Goal: Task Accomplishment & Management: Use online tool/utility

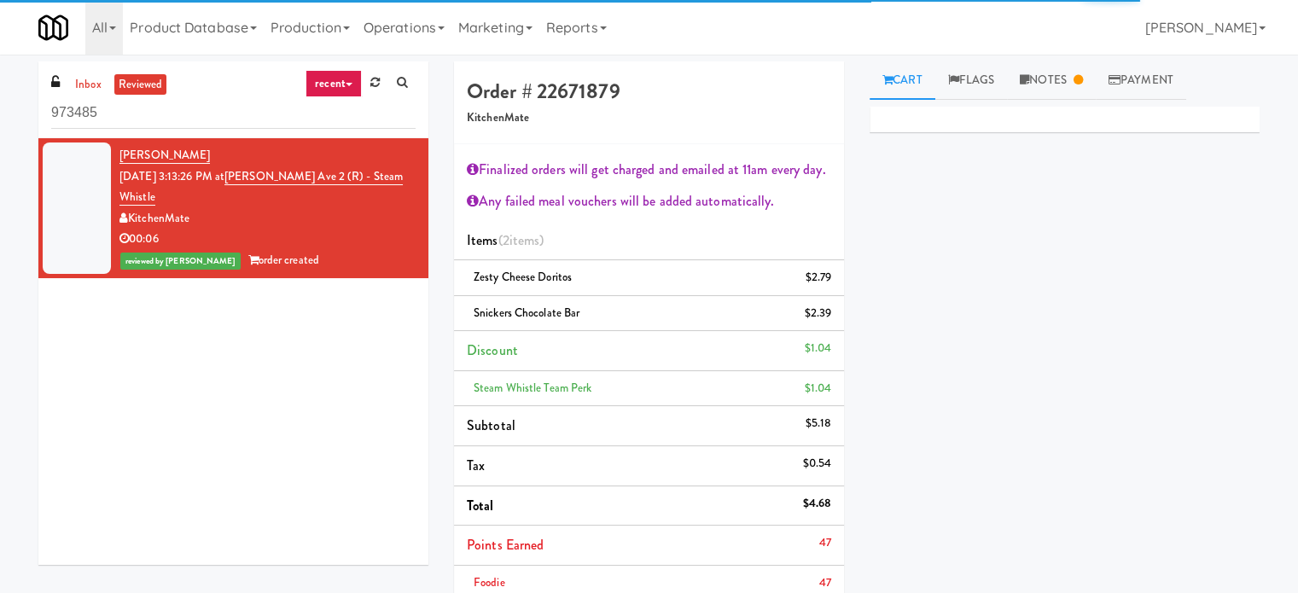
click at [904, 86] on link "Cart" at bounding box center [902, 80] width 66 height 38
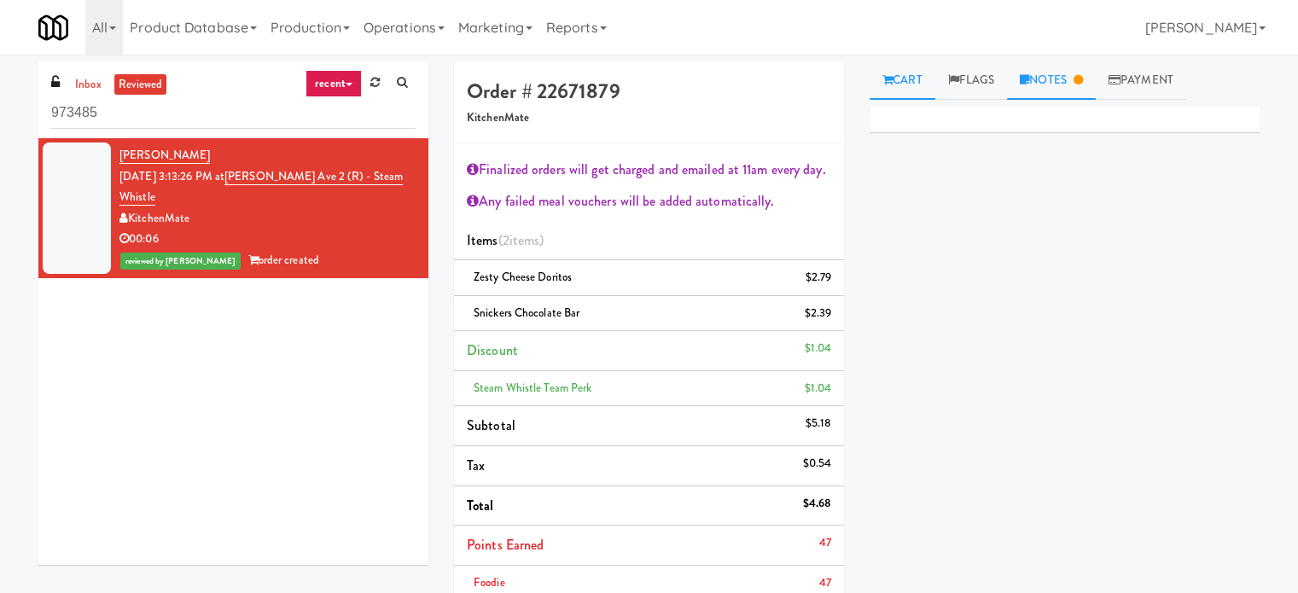
click at [1049, 84] on link "Notes" at bounding box center [1051, 80] width 89 height 38
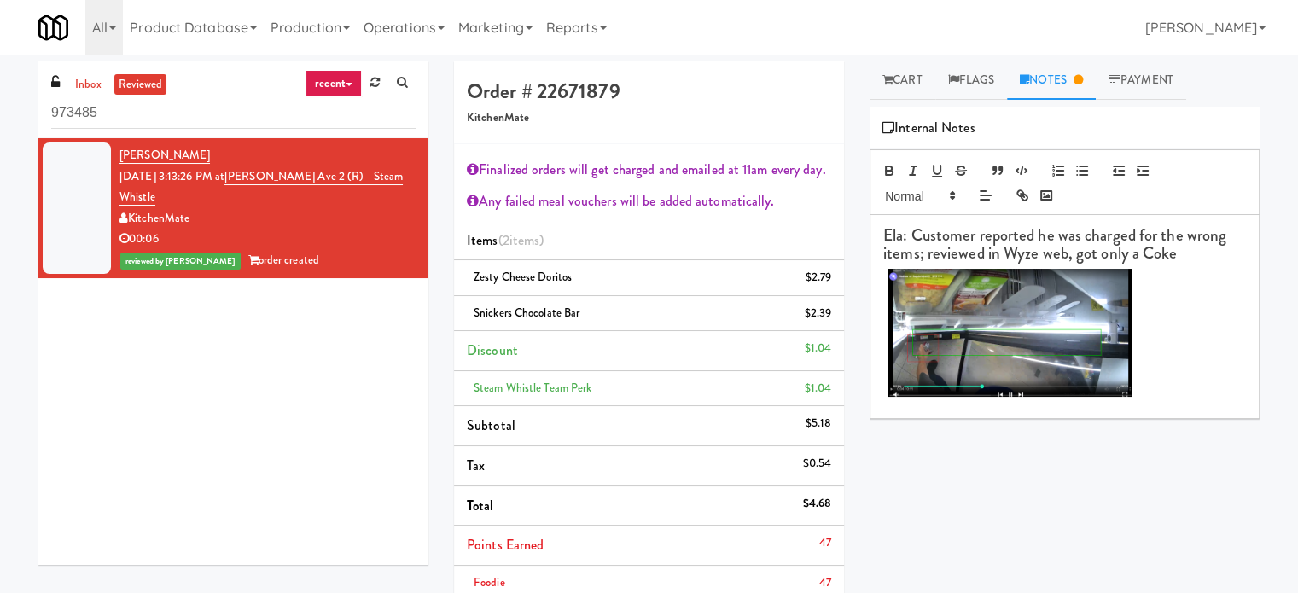
click at [986, 345] on img at bounding box center [1009, 333] width 244 height 128
click at [991, 335] on img "To enrich screen reader interactions, please activate Accessibility in Grammarl…" at bounding box center [1009, 333] width 244 height 128
click at [993, 333] on img "To enrich screen reader interactions, please activate Accessibility in Grammarl…" at bounding box center [1009, 333] width 244 height 128
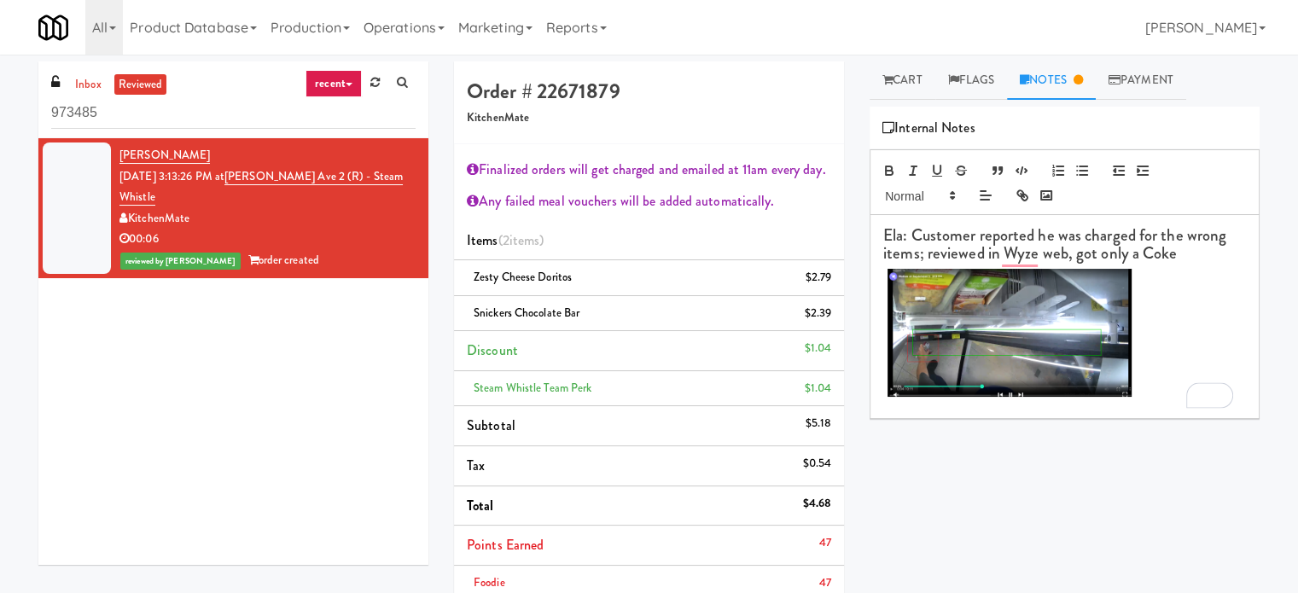
click at [973, 421] on div "Primary Flag Clear Flag if unable to determine what was taken or order not proc…" at bounding box center [1064, 427] width 390 height 640
drag, startPoint x: 403, startPoint y: 173, endPoint x: 243, endPoint y: 180, distance: 159.7
click at [243, 180] on li "[PERSON_NAME] [DATE] 3:13:26 PM at [PERSON_NAME][GEOGRAPHIC_DATA] (R) - Steam W…" at bounding box center [233, 208] width 390 height 140
copy span "[PERSON_NAME] Ave 2 (R) - Steam Whistle"
click at [964, 340] on img "To enrich screen reader interactions, please activate Accessibility in Grammarl…" at bounding box center [1009, 333] width 244 height 128
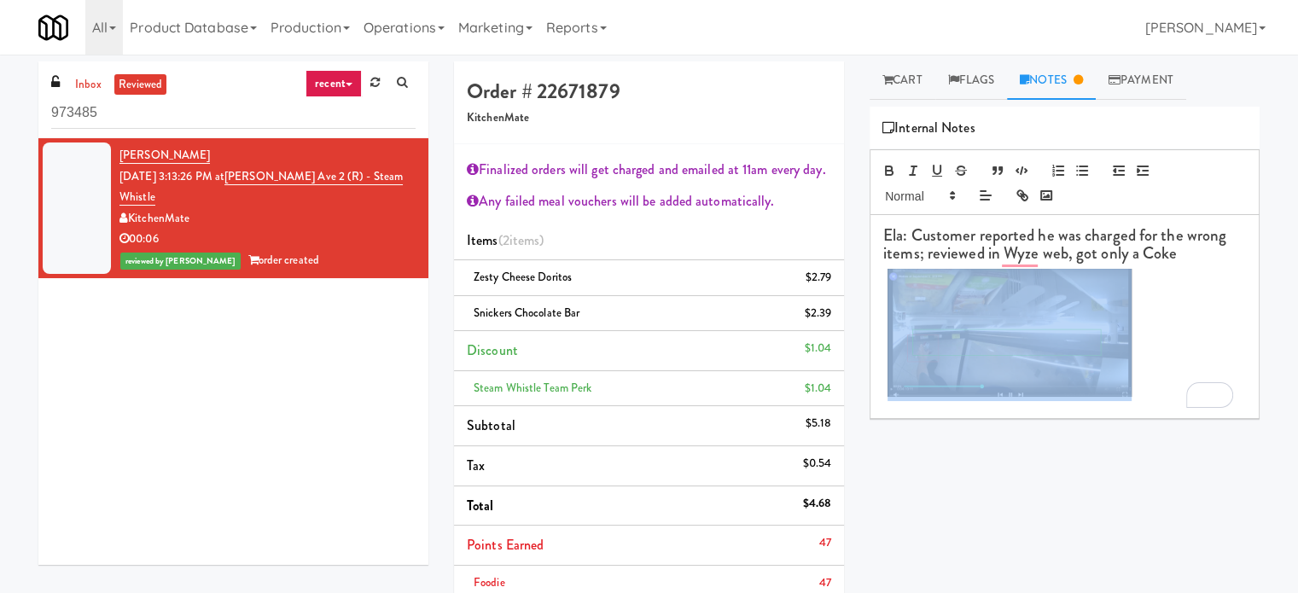
click at [973, 351] on img "To enrich screen reader interactions, please activate Accessibility in Grammarl…" at bounding box center [1009, 333] width 244 height 128
click at [1159, 302] on h3 "﻿" at bounding box center [1064, 335] width 363 height 132
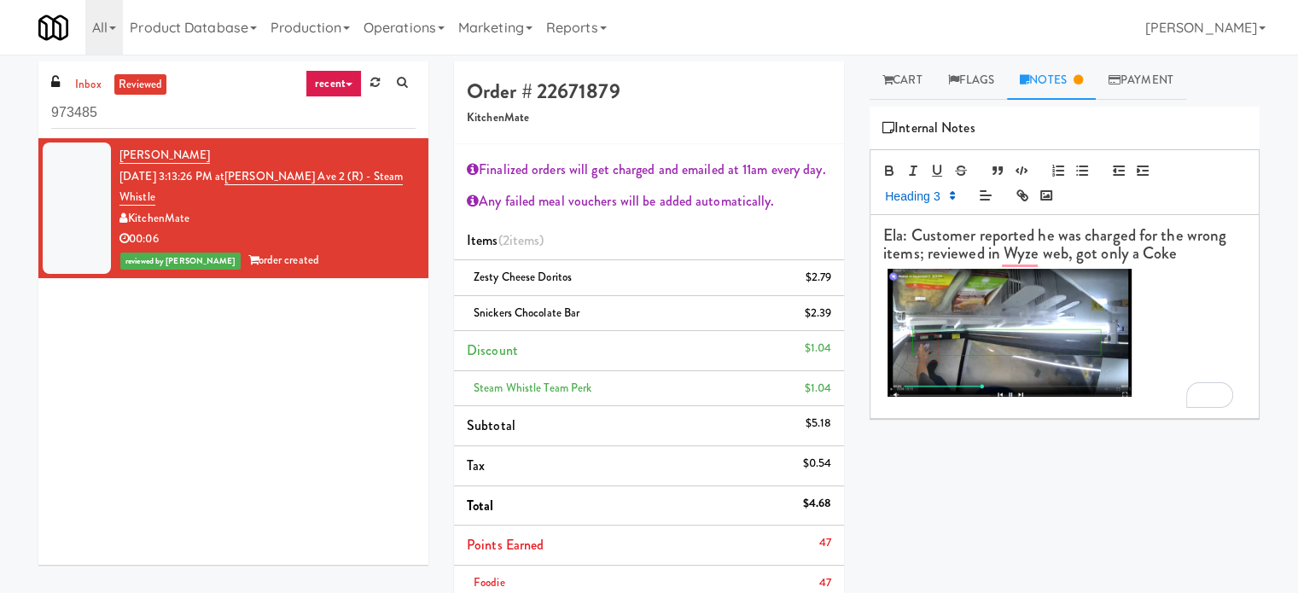
drag, startPoint x: 935, startPoint y: 572, endPoint x: 861, endPoint y: 496, distance: 106.8
click at [935, 571] on div "Primary Flag Clear Flag if unable to determine what was taken or order not proc…" at bounding box center [1064, 427] width 390 height 640
click at [1062, 486] on div "Primary Flag Clear Flag if unable to determine what was taken or order not proc…" at bounding box center [1064, 427] width 390 height 640
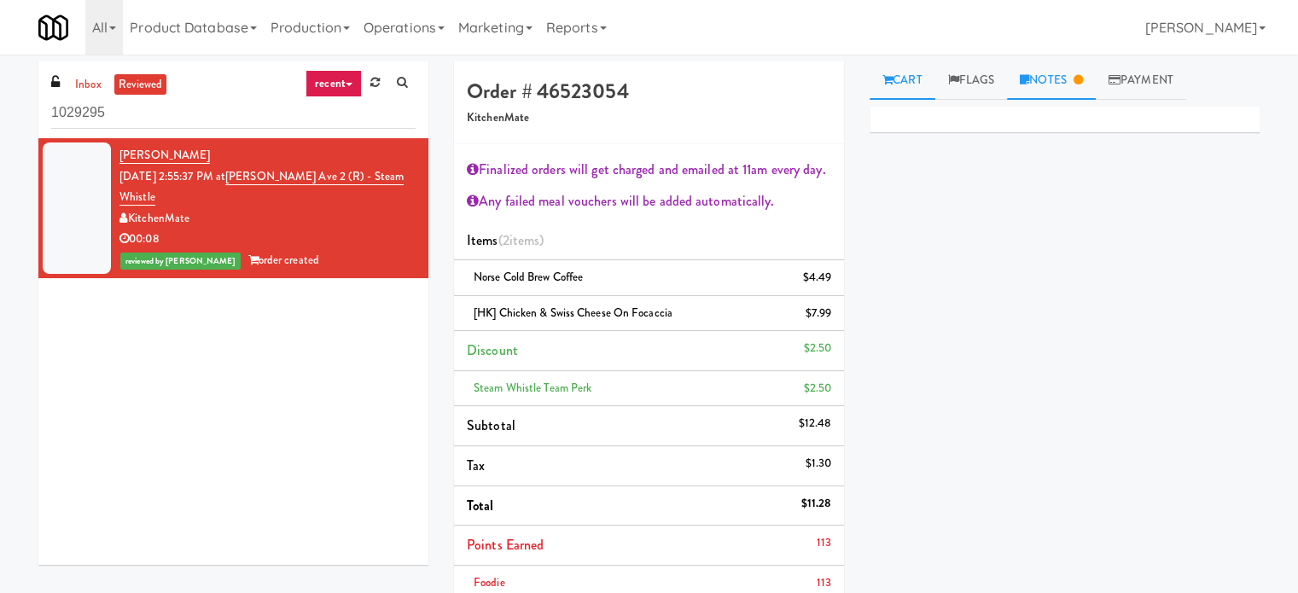
click at [1051, 84] on link "Notes" at bounding box center [1051, 80] width 89 height 38
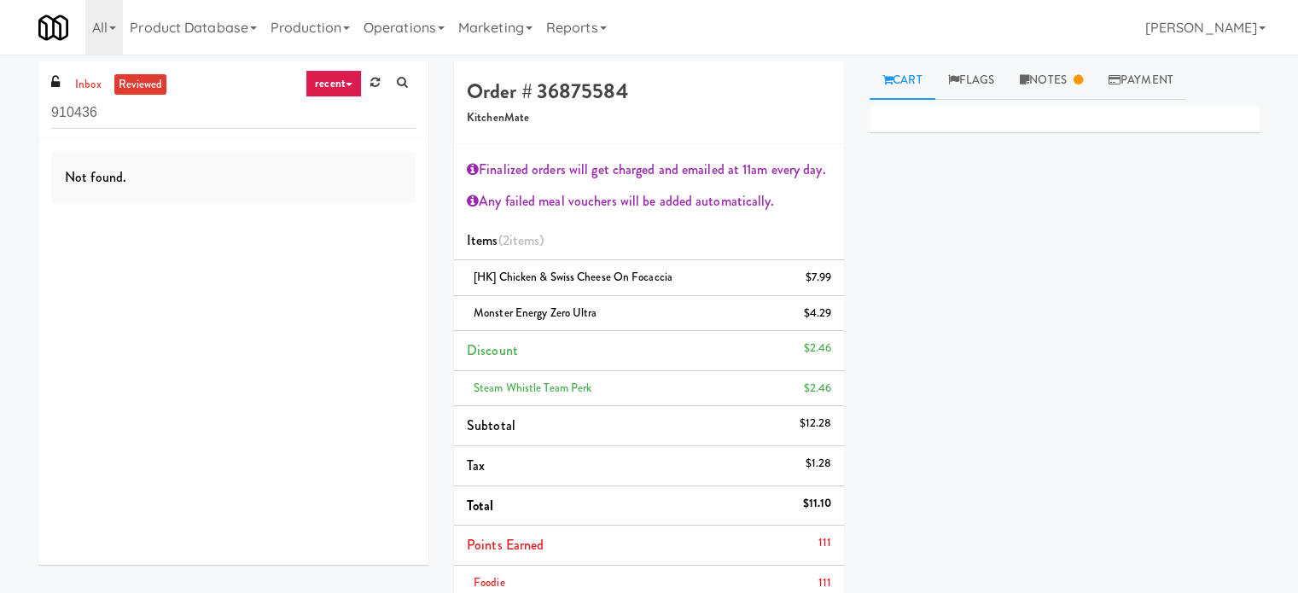
click at [216, 125] on input "910436" at bounding box center [233, 113] width 364 height 32
click at [335, 83] on link "recent" at bounding box center [333, 83] width 56 height 27
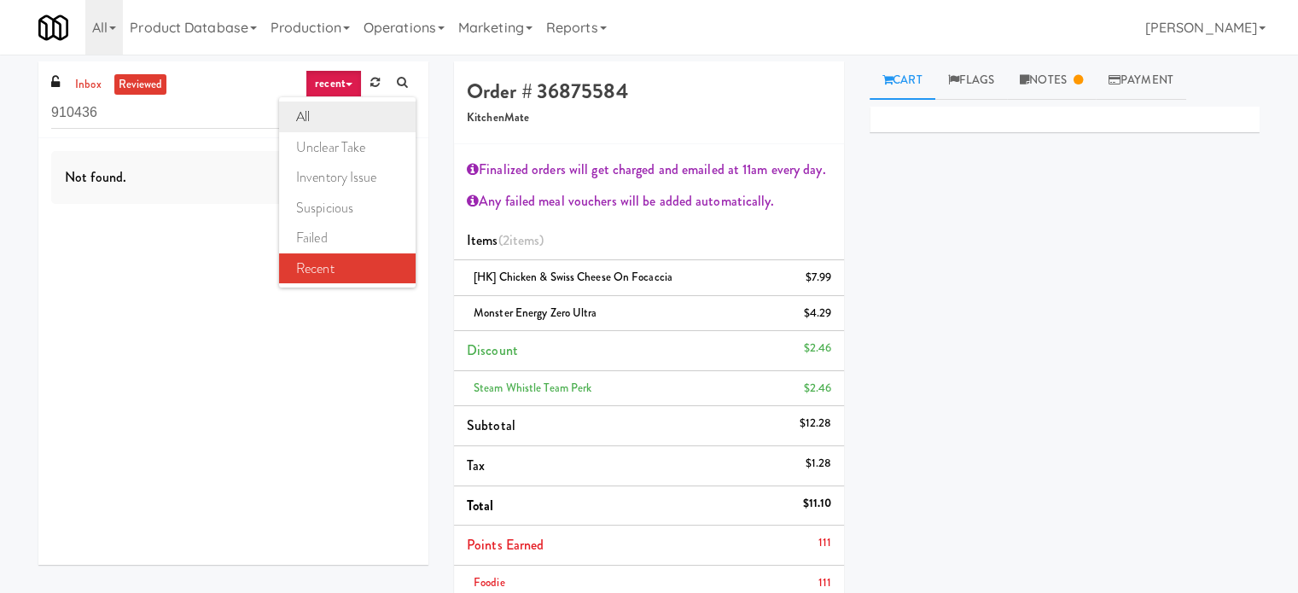
click at [305, 119] on link "all" at bounding box center [347, 117] width 136 height 31
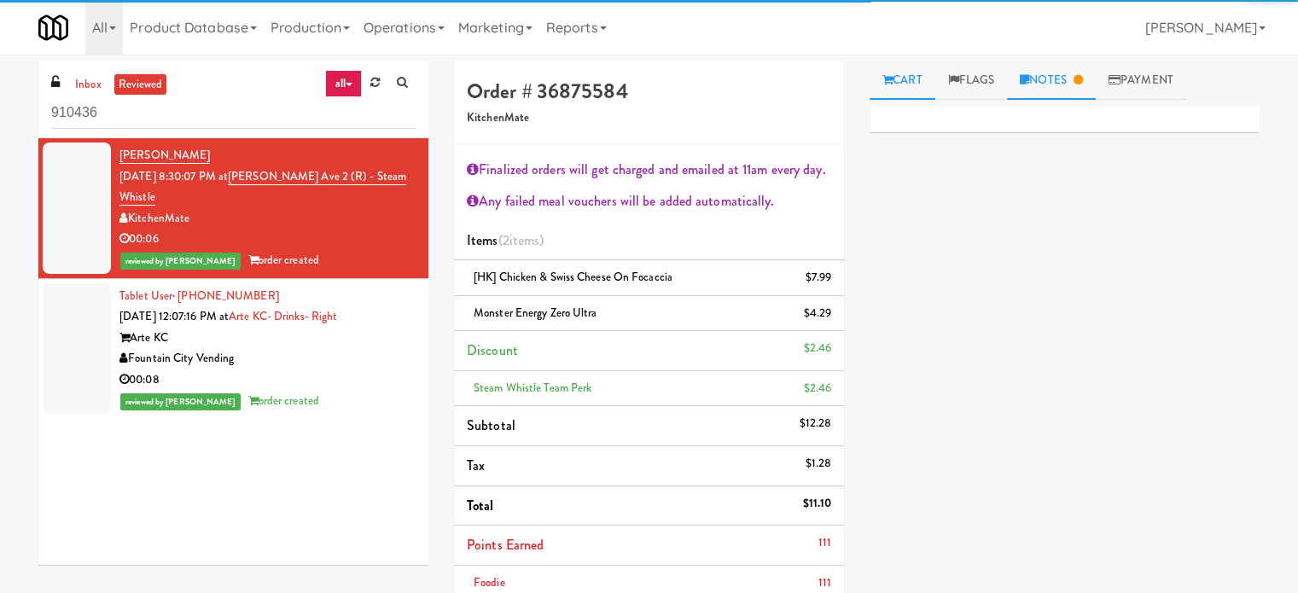
click at [1065, 87] on link "Notes" at bounding box center [1051, 80] width 89 height 38
